Goal: Task Accomplishment & Management: Use online tool/utility

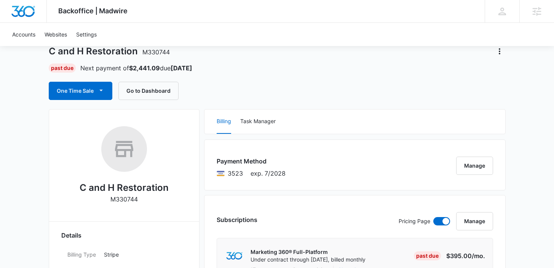
scroll to position [79, 0]
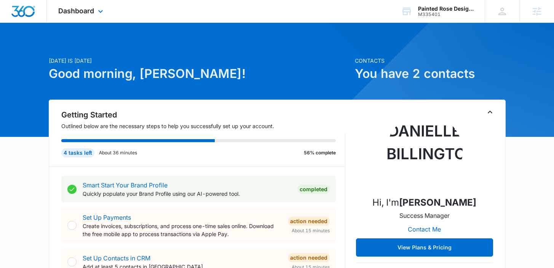
click at [92, 18] on div "Dashboard Apps Reputation Forms CRM Email Social POS Content Ads Intelligence F…" at bounding box center [82, 11] width 70 height 22
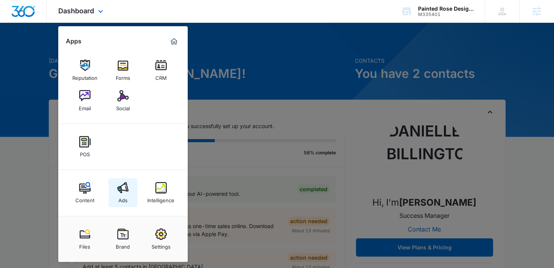
click at [129, 195] on link "Ads" at bounding box center [123, 193] width 29 height 29
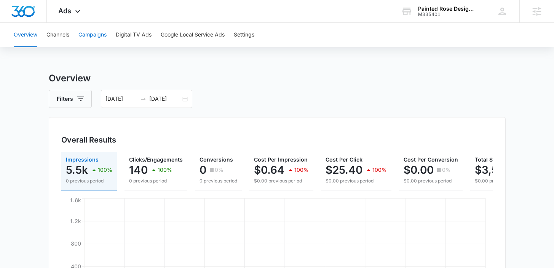
click at [91, 38] on button "Campaigns" at bounding box center [92, 35] width 28 height 24
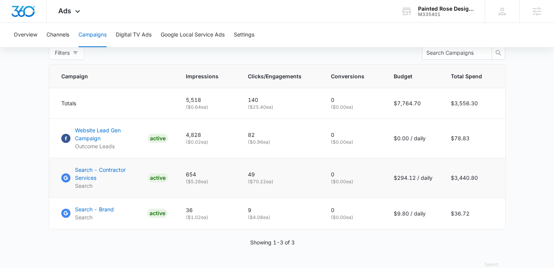
scroll to position [152, 0]
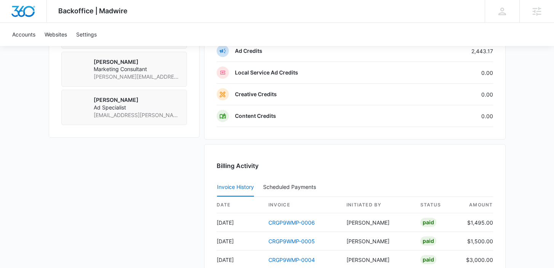
scroll to position [779, 0]
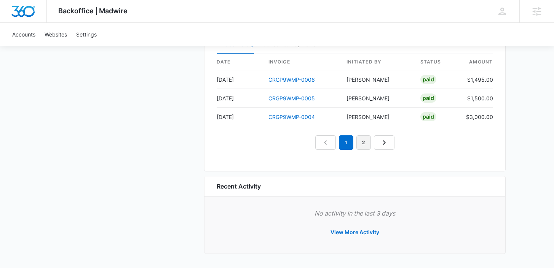
click at [367, 144] on link "2" at bounding box center [363, 143] width 14 height 14
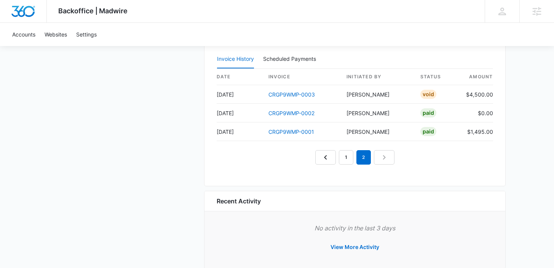
scroll to position [762, 0]
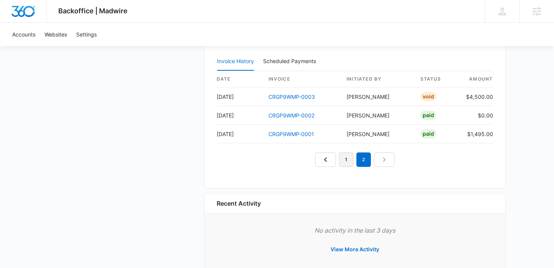
click at [348, 158] on link "1" at bounding box center [346, 160] width 14 height 14
click at [367, 161] on link "2" at bounding box center [363, 160] width 14 height 14
click at [346, 161] on link "1" at bounding box center [346, 160] width 14 height 14
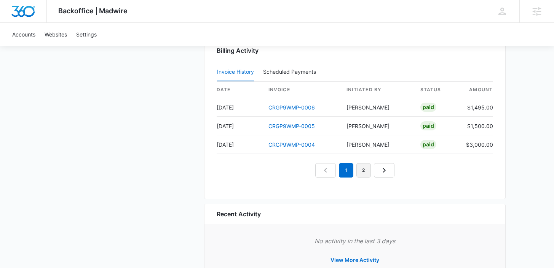
click at [365, 173] on link "2" at bounding box center [363, 170] width 14 height 14
click at [350, 170] on link "1" at bounding box center [346, 170] width 14 height 14
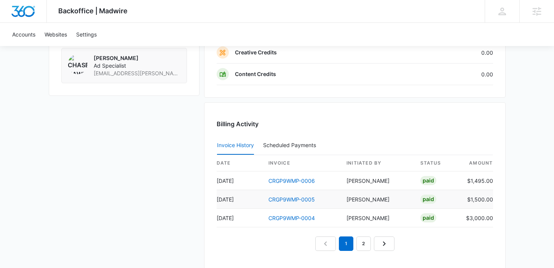
scroll to position [687, 0]
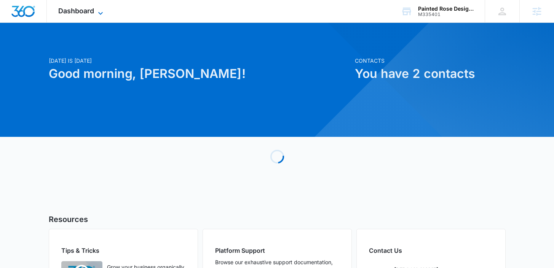
click at [81, 10] on span "Dashboard" at bounding box center [76, 11] width 36 height 8
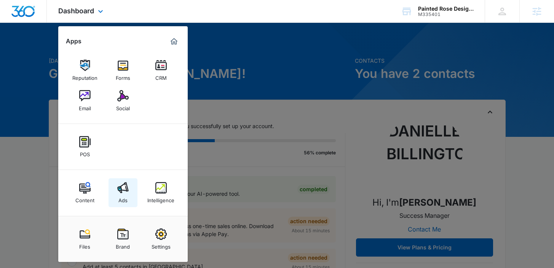
click at [130, 192] on link "Ads" at bounding box center [123, 193] width 29 height 29
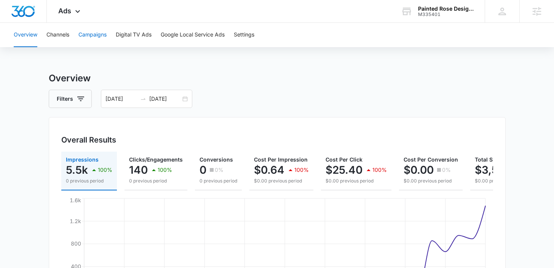
click at [89, 33] on button "Campaigns" at bounding box center [92, 35] width 28 height 24
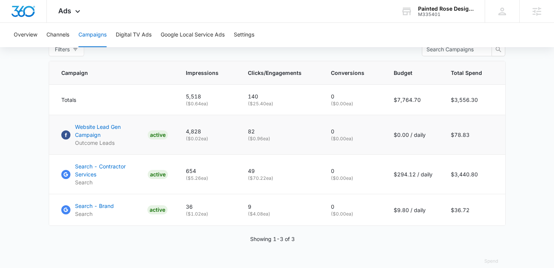
scroll to position [311, 0]
